Goal: Find specific page/section: Find specific page/section

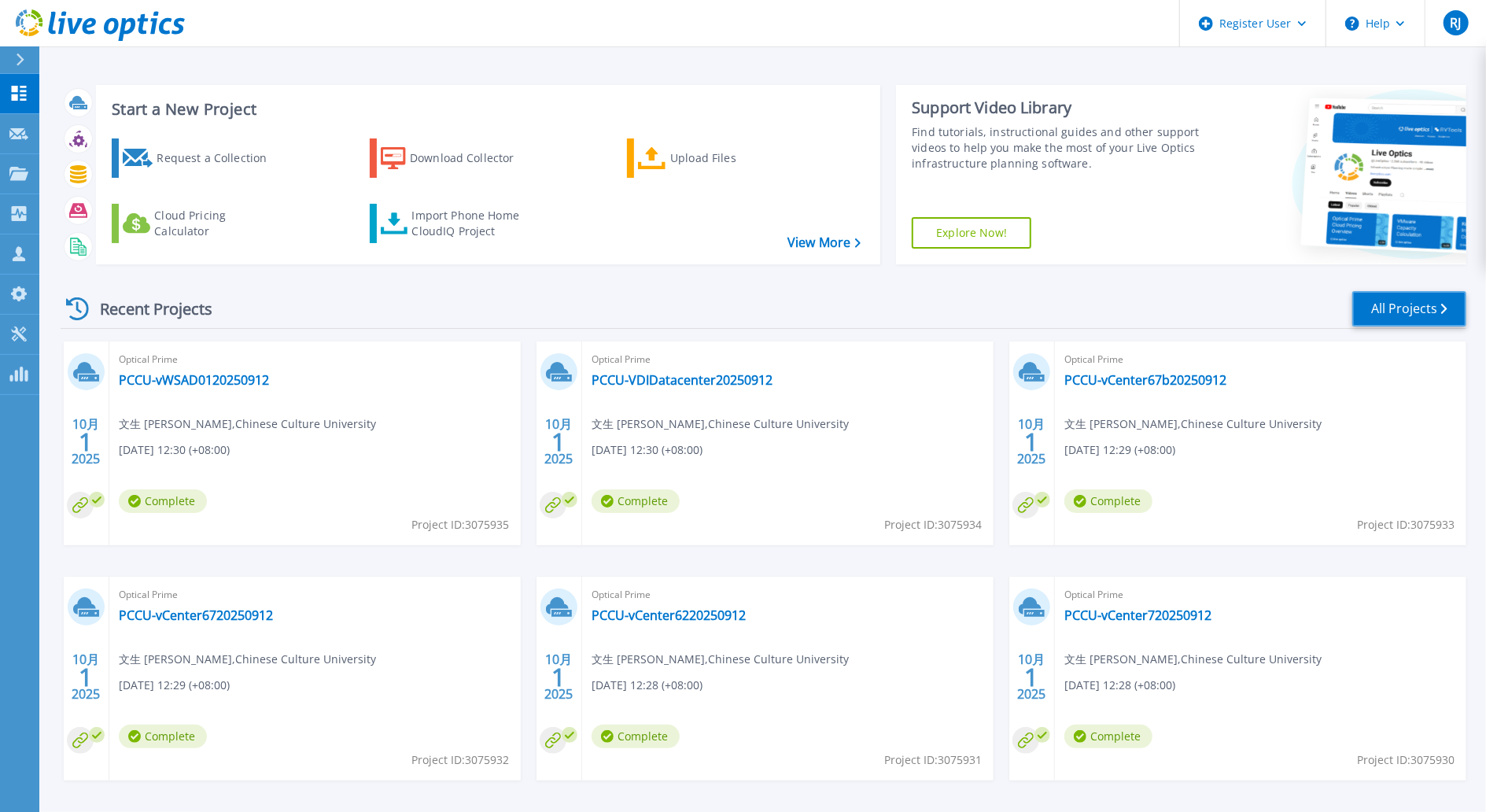
click at [1419, 315] on link "All Projects" at bounding box center [1409, 308] width 114 height 35
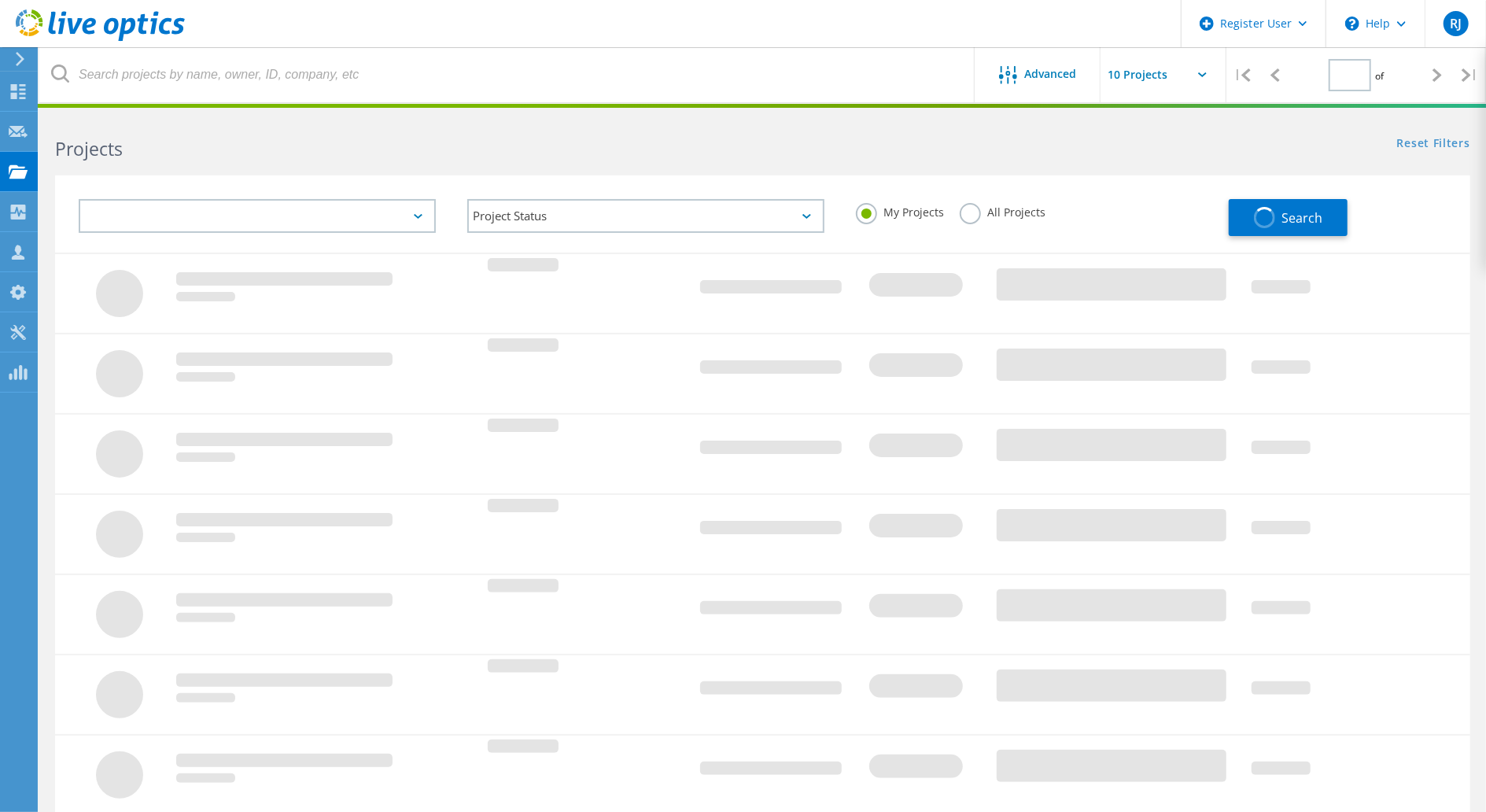
type input "1"
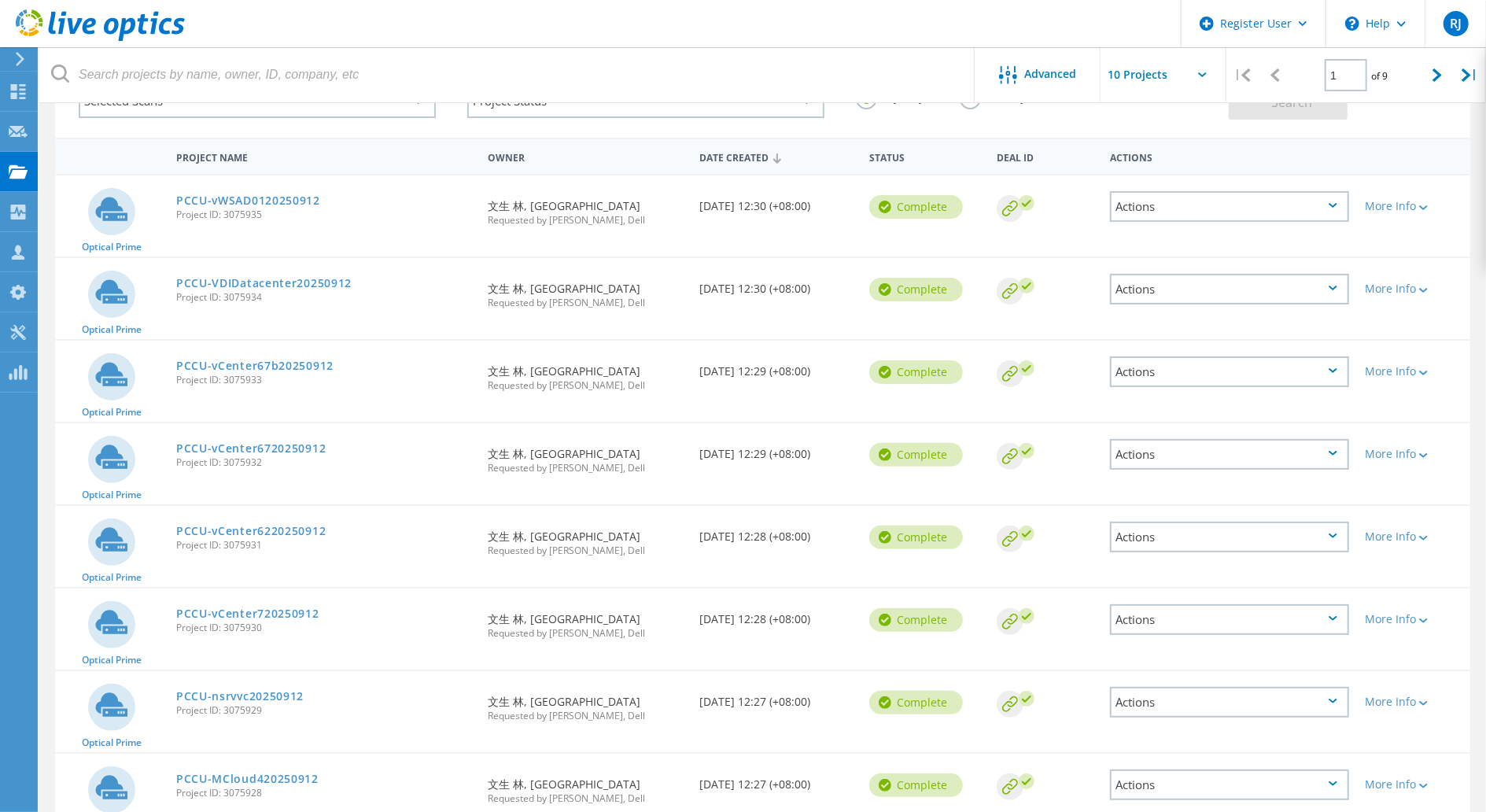
scroll to position [156, 0]
